Goal: Information Seeking & Learning: Learn about a topic

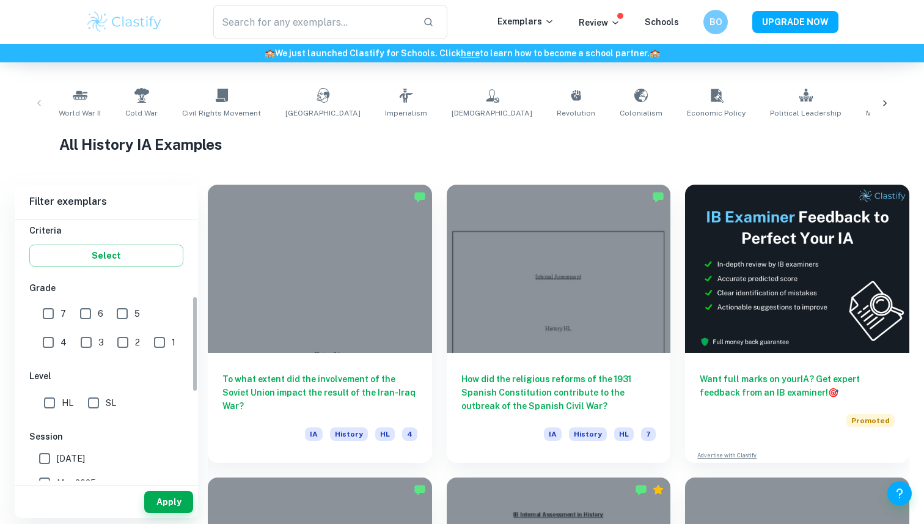
scroll to position [219, 0]
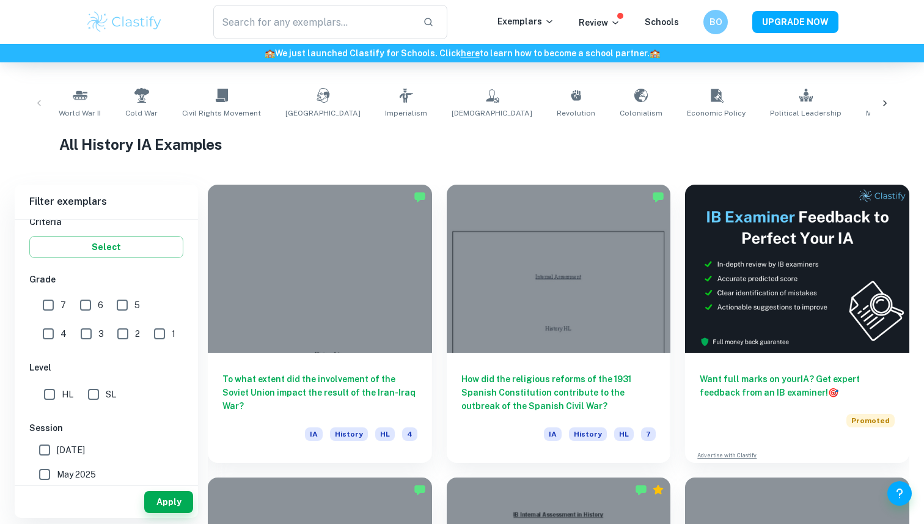
click at [49, 302] on input "7" at bounding box center [48, 305] width 24 height 24
checkbox input "true"
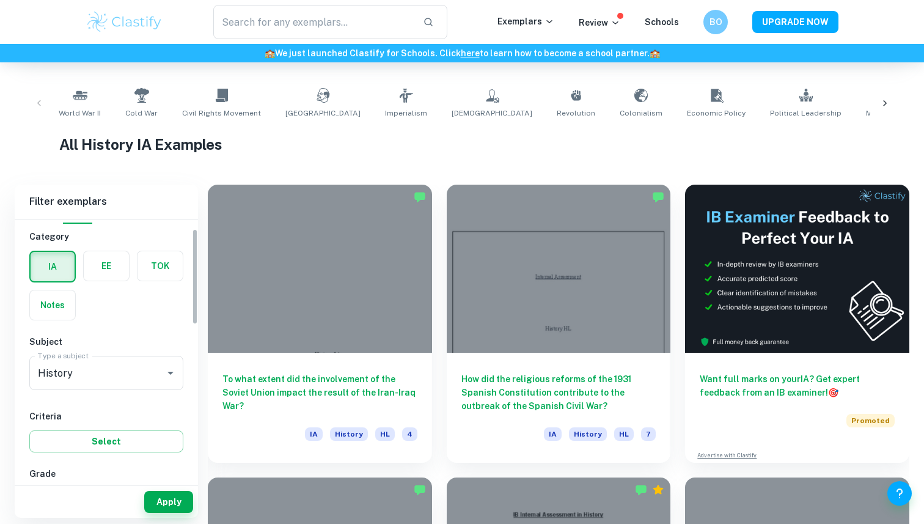
scroll to position [0, 0]
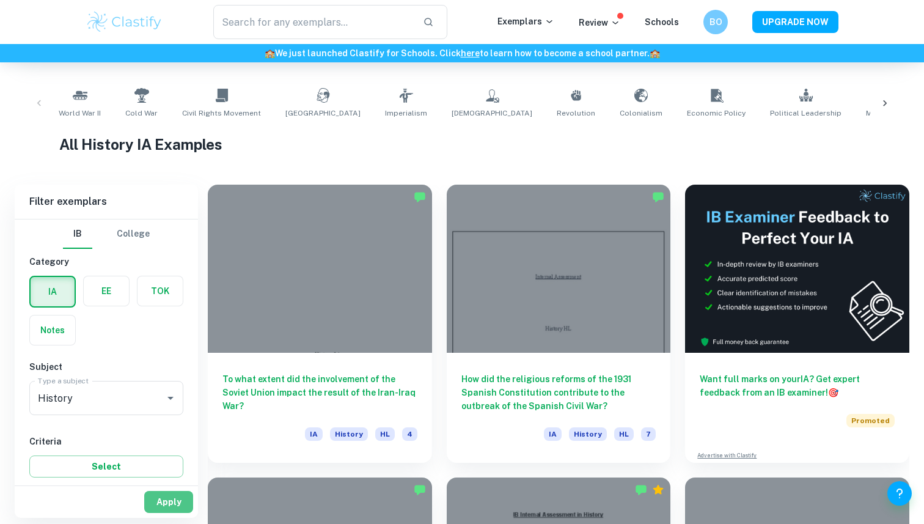
click at [161, 503] on button "Apply" at bounding box center [168, 502] width 49 height 22
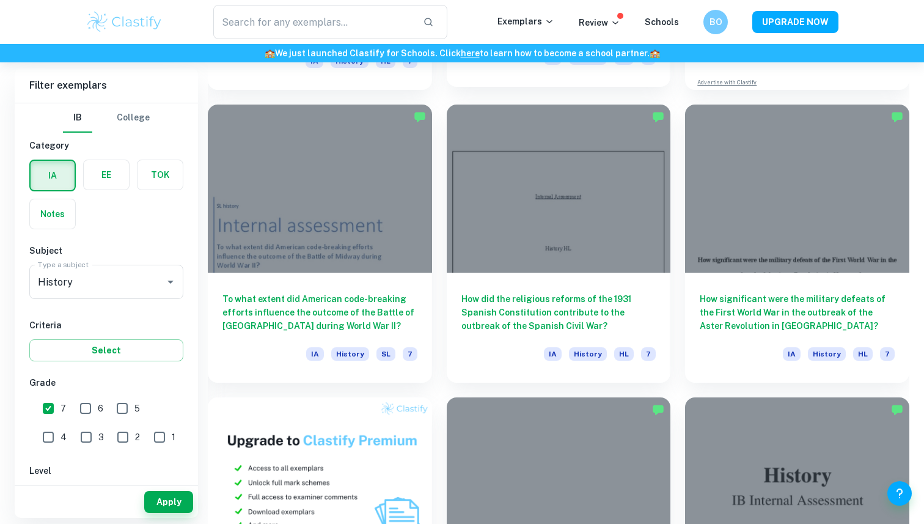
scroll to position [601, 0]
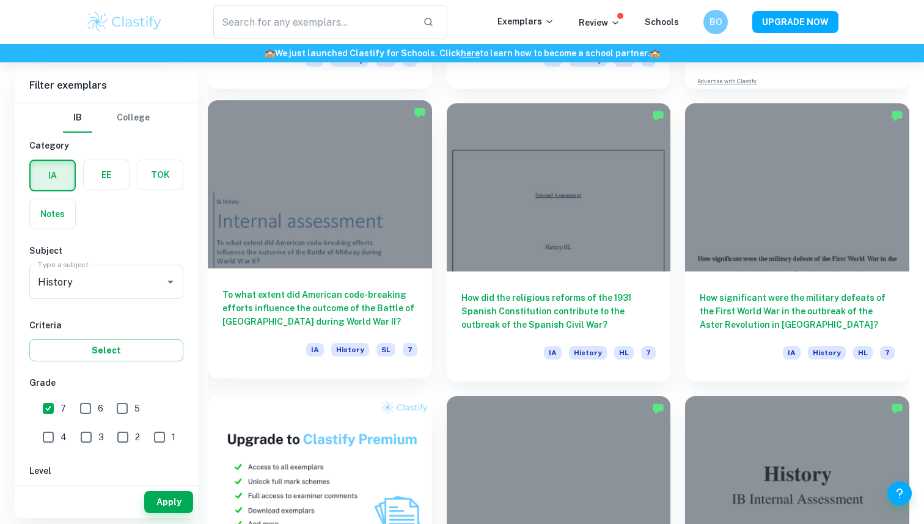
click at [370, 228] on div at bounding box center [320, 184] width 224 height 168
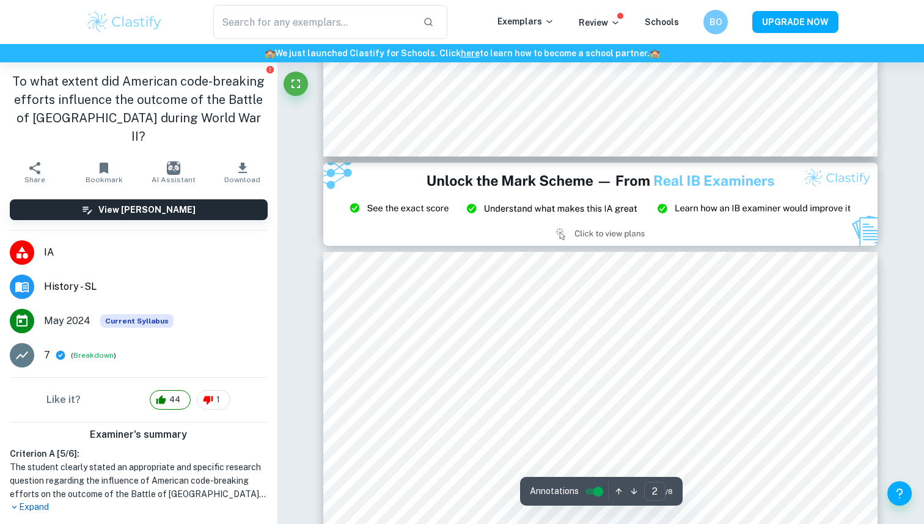
type input "3"
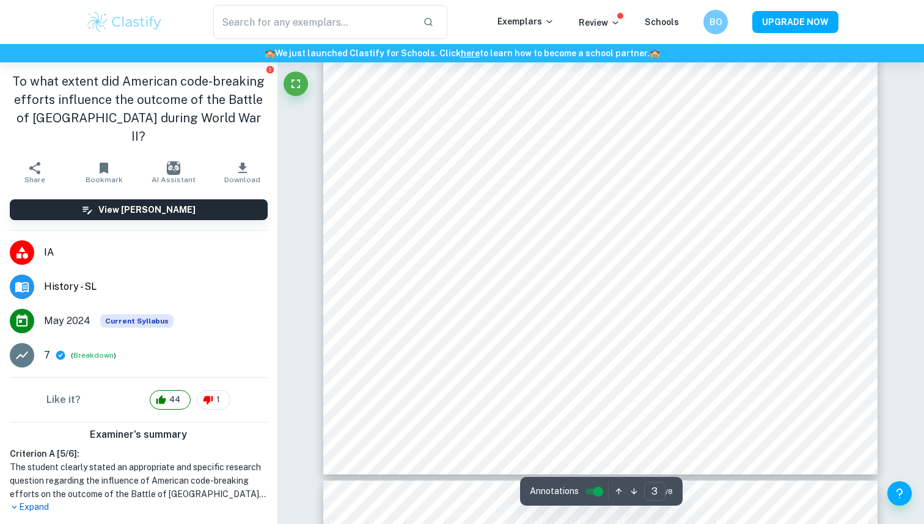
scroll to position [2146, 0]
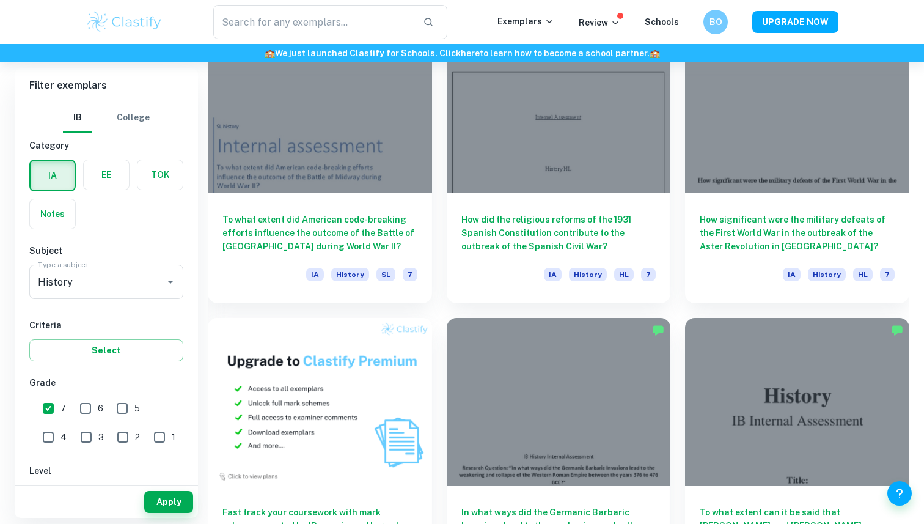
scroll to position [694, 0]
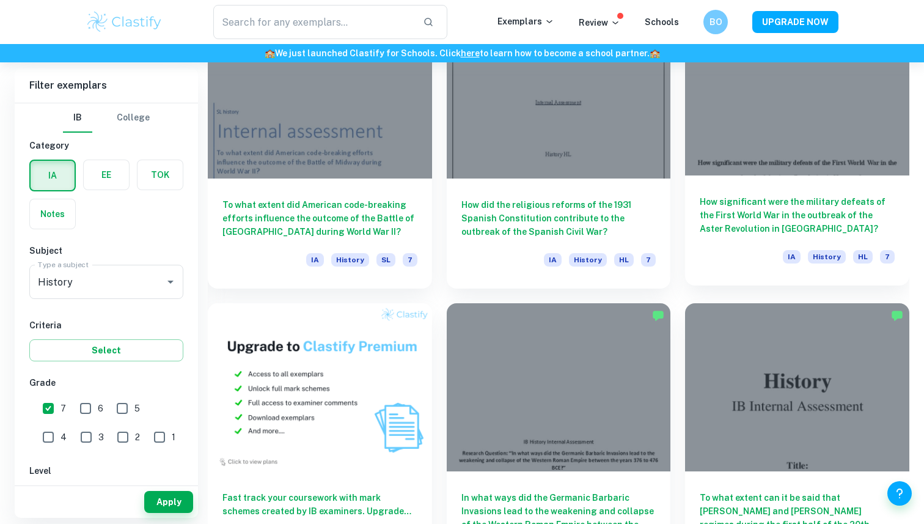
click at [754, 204] on h6 "How significant were the military defeats of the First World War in the outbrea…" at bounding box center [796, 215] width 195 height 40
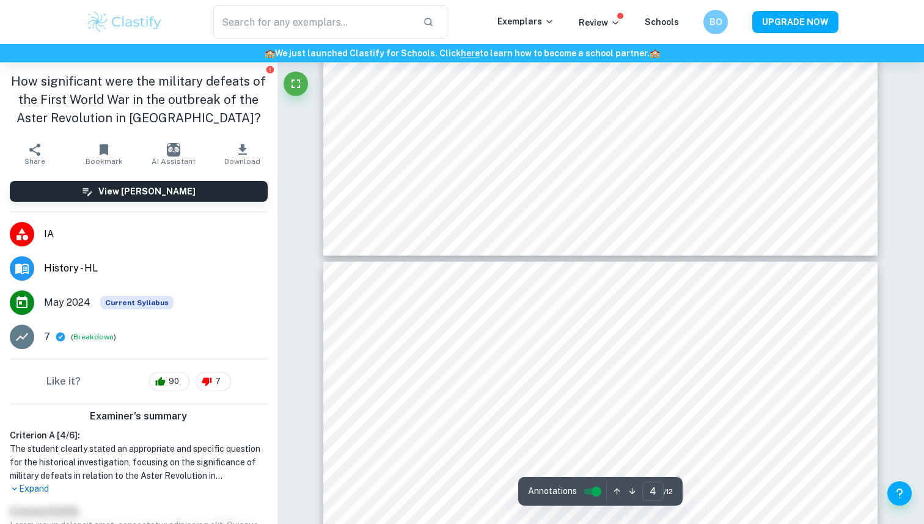
type input "5"
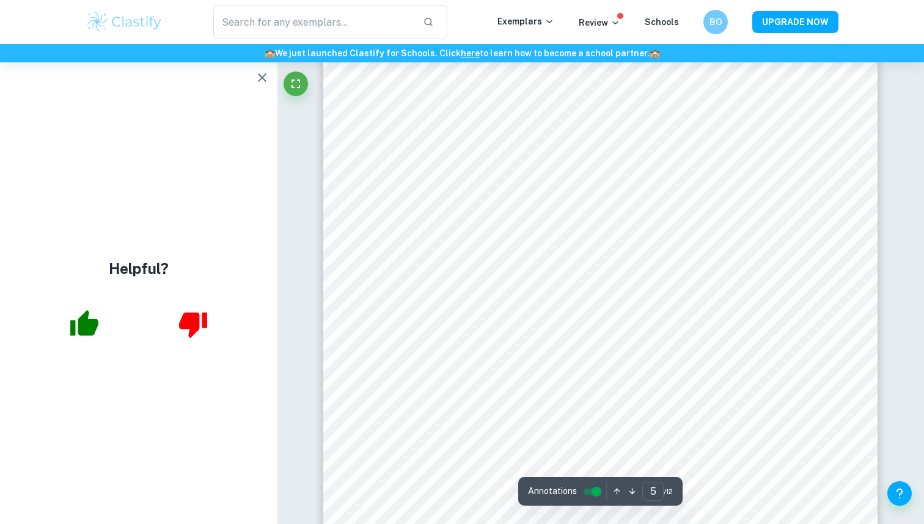
scroll to position [3427, 0]
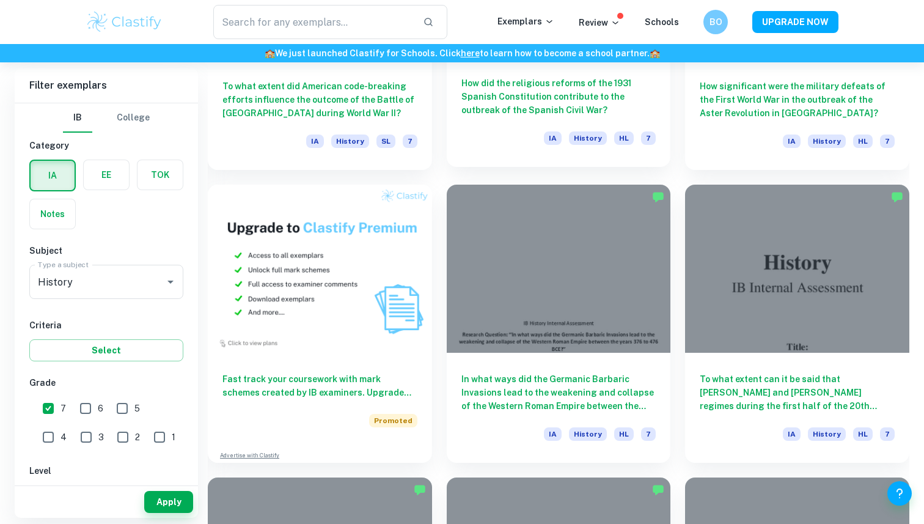
scroll to position [813, 0]
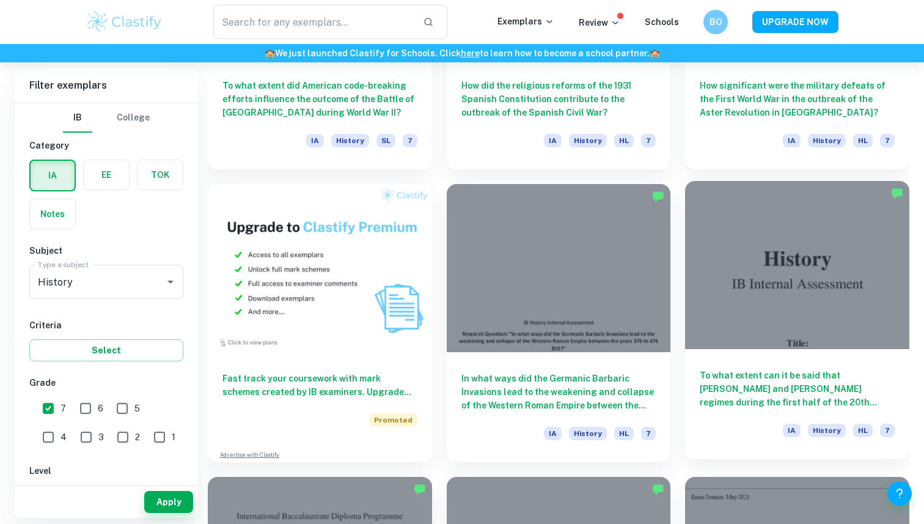
click at [782, 347] on div at bounding box center [797, 265] width 224 height 168
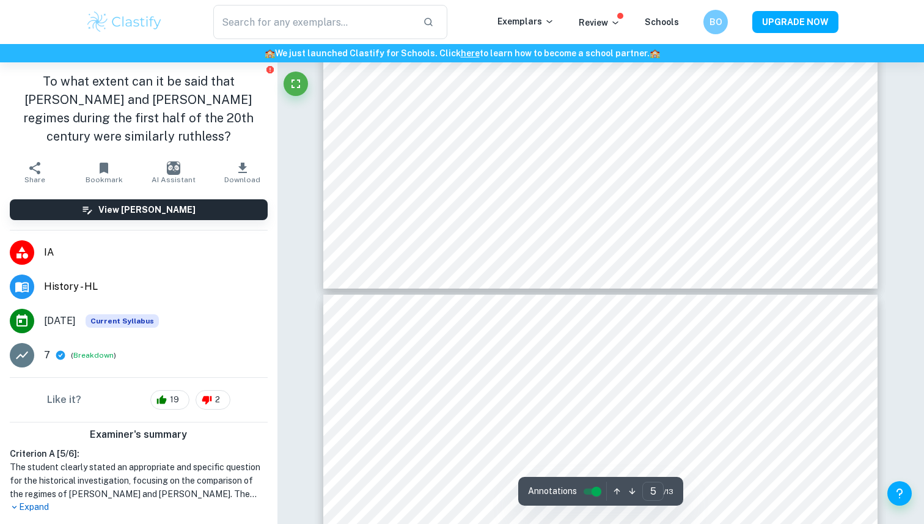
scroll to position [3915, 0]
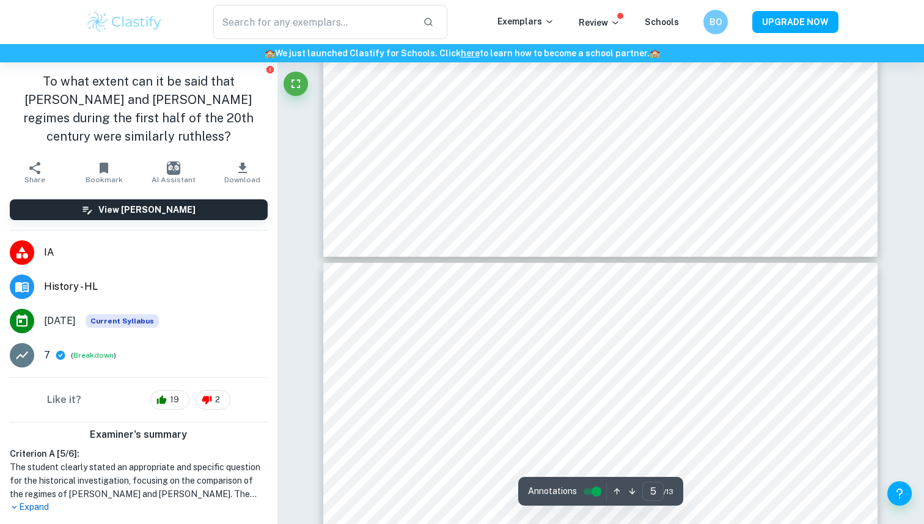
type input "6"
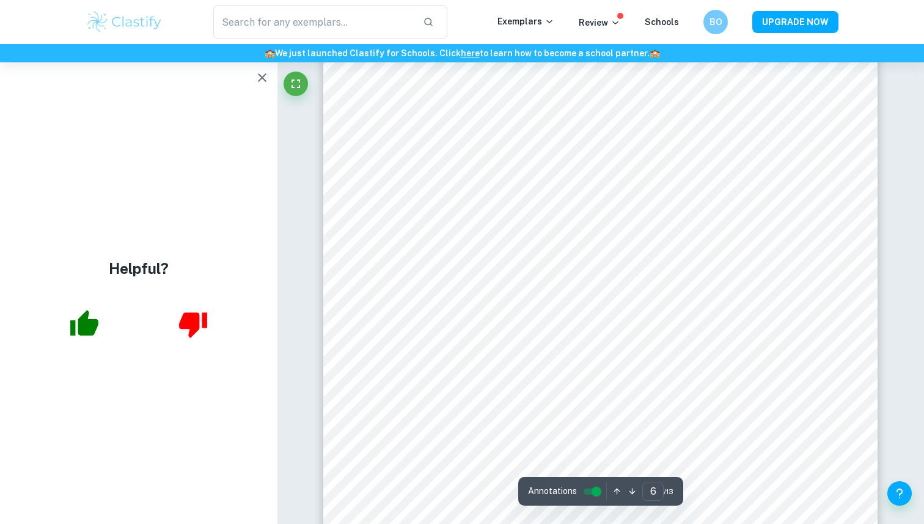
scroll to position [4328, 0]
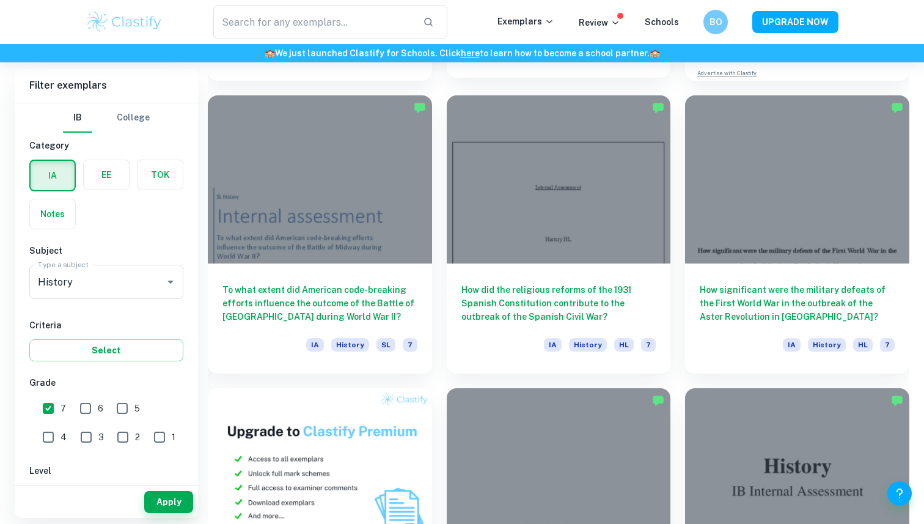
scroll to position [610, 0]
